Goal: Find specific page/section: Find specific page/section

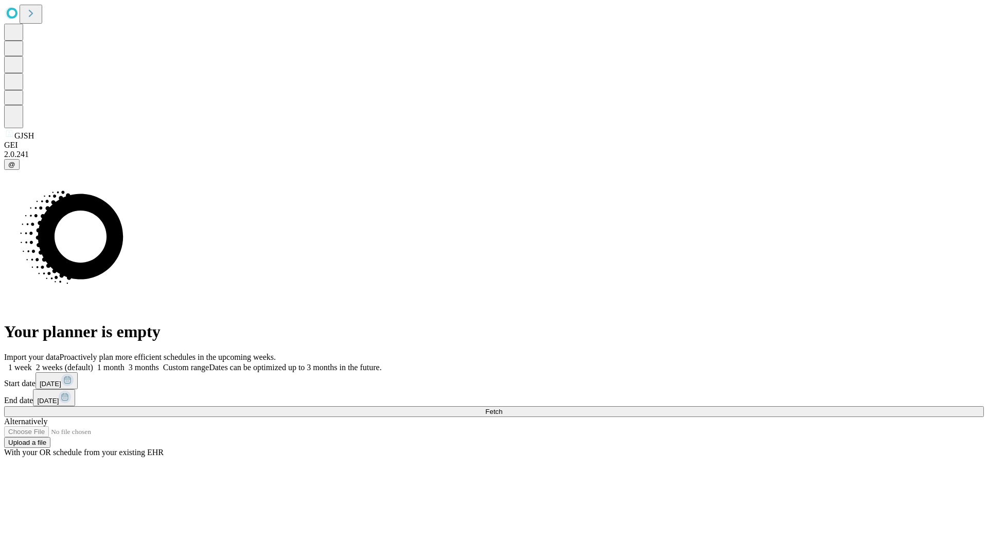
click at [502, 408] on span "Fetch" at bounding box center [493, 412] width 17 height 8
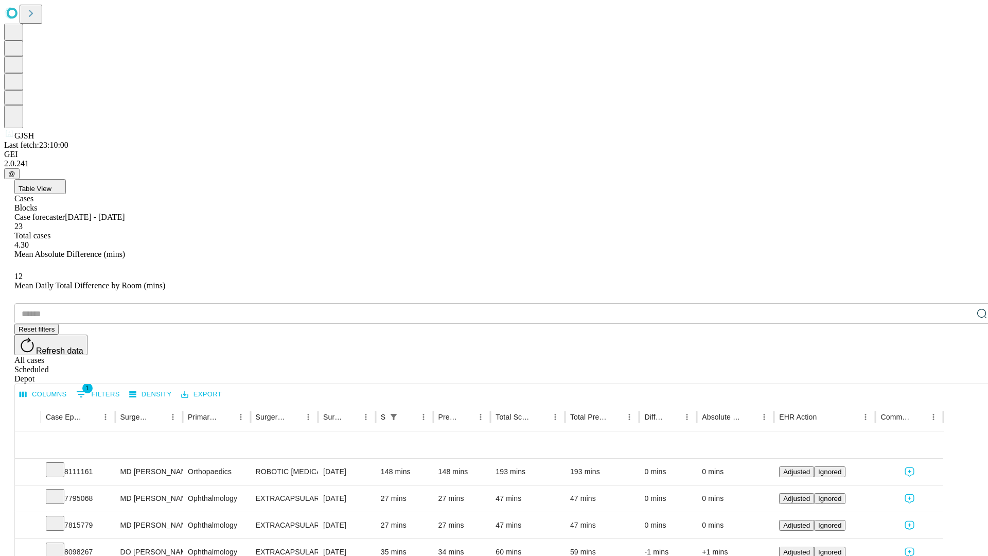
scroll to position [34, 0]
click at [60, 464] on icon at bounding box center [55, 469] width 10 height 10
